Goal: Find specific page/section: Find specific page/section

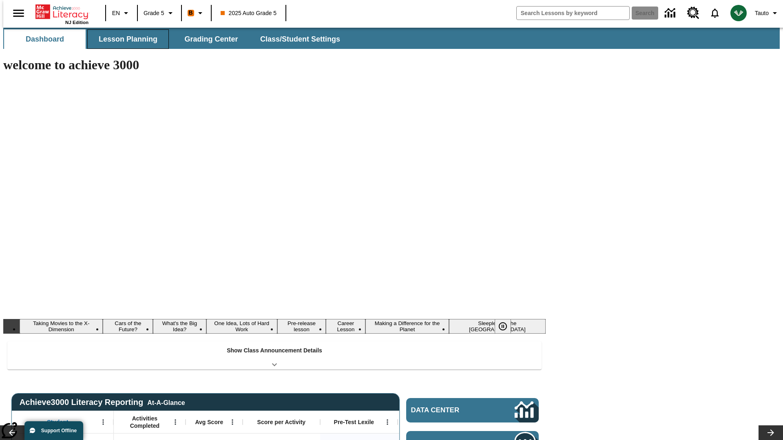
click at [125, 39] on button "Lesson Planning" at bounding box center [128, 39] width 82 height 20
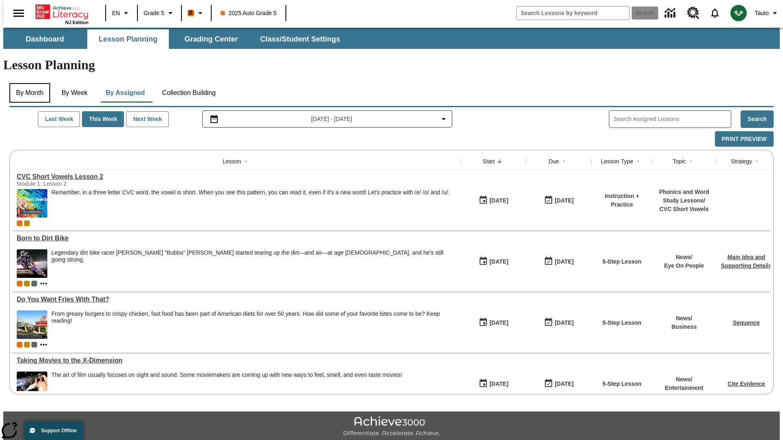
click at [27, 83] on button "By Month" at bounding box center [29, 93] width 41 height 20
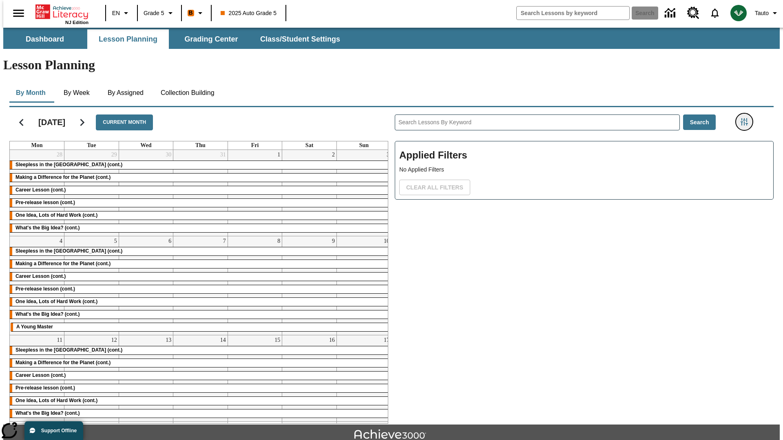
click at [747, 118] on icon "Filters Side menu" at bounding box center [744, 121] width 7 height 7
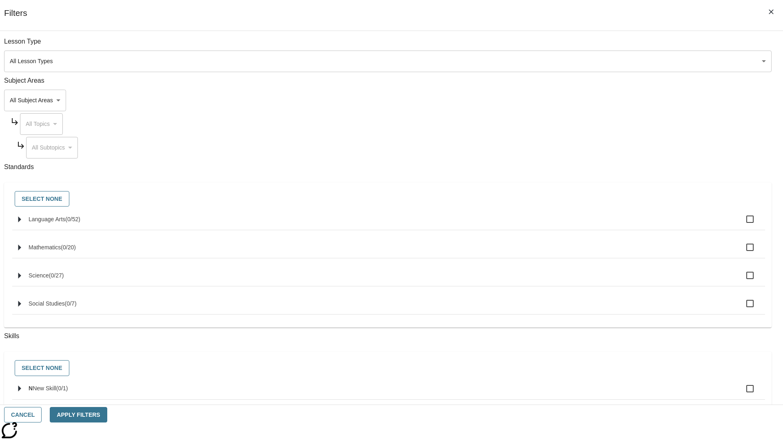
click at [587, 61] on body "Skip to main content NJ Edition EN Grade 5 B 2025 Auto Grade 5 Search 0 Tauto D…" at bounding box center [391, 253] width 776 height 450
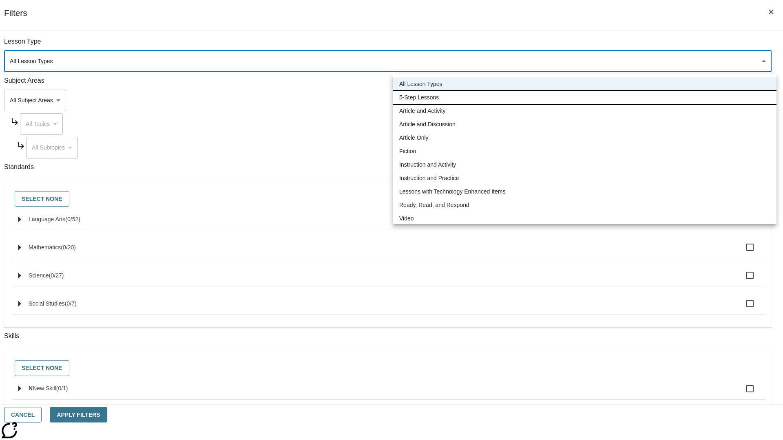
click at [584, 97] on li "5-Step Lessons" at bounding box center [585, 97] width 384 height 13
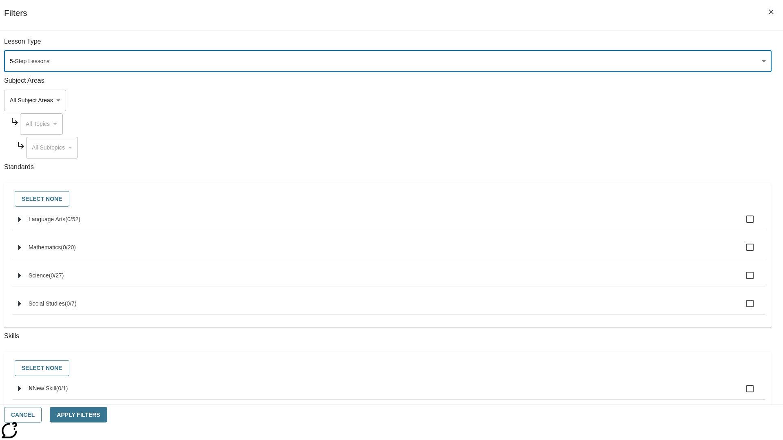
type input "1"
click at [107, 415] on button "Apply Filters" at bounding box center [78, 415] width 57 height 16
